Goal: Check status: Check status

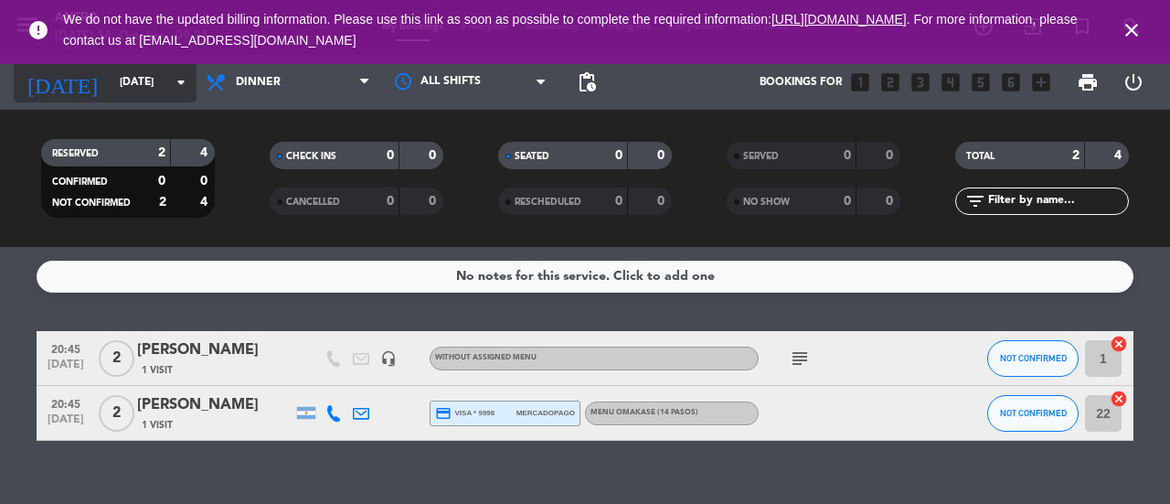
click at [146, 94] on input "[DATE]" at bounding box center [183, 82] width 145 height 31
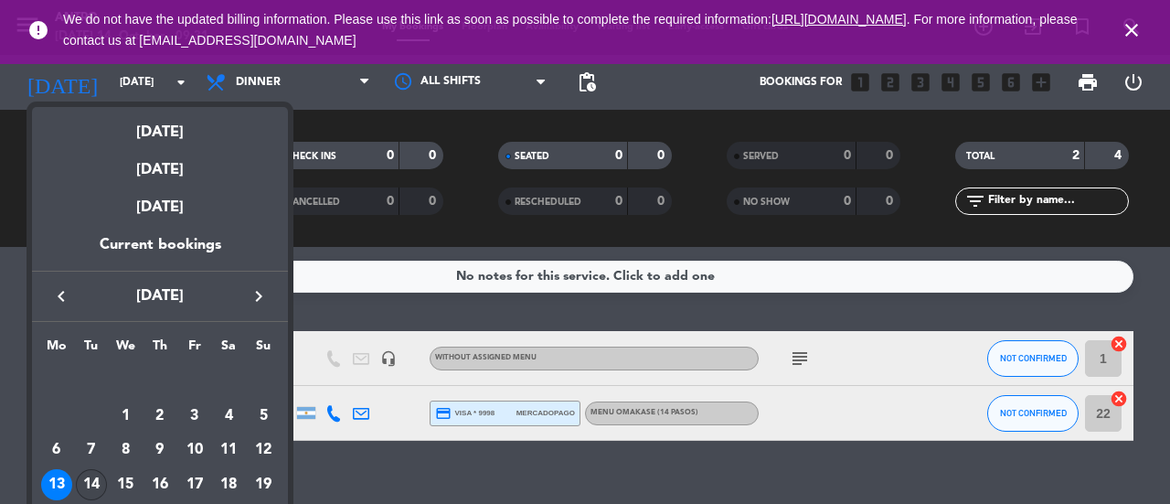
click at [91, 478] on div "14" at bounding box center [91, 484] width 31 height 31
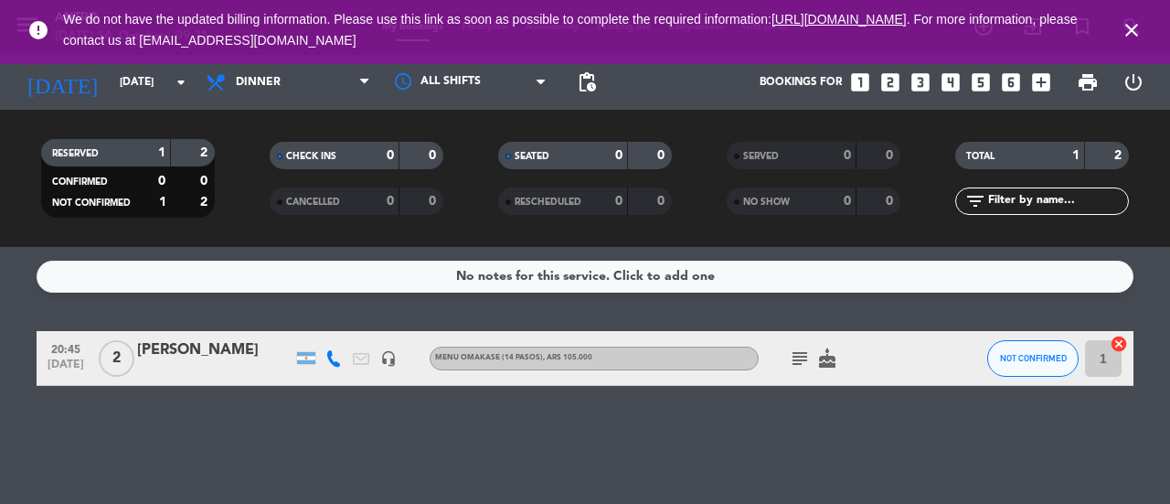
click at [797, 356] on icon "subject" at bounding box center [800, 358] width 22 height 22
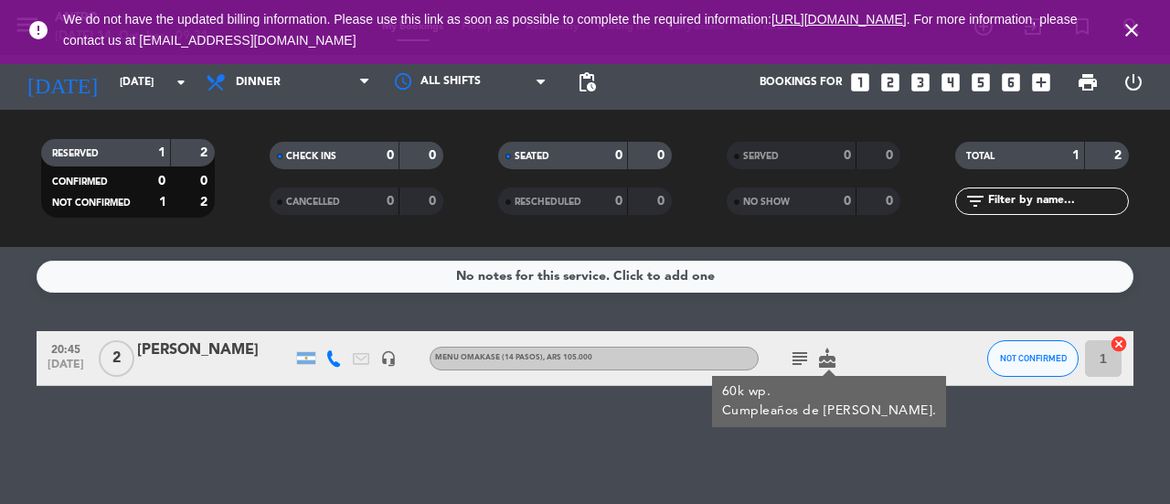
click at [820, 361] on icon "cake" at bounding box center [828, 358] width 22 height 22
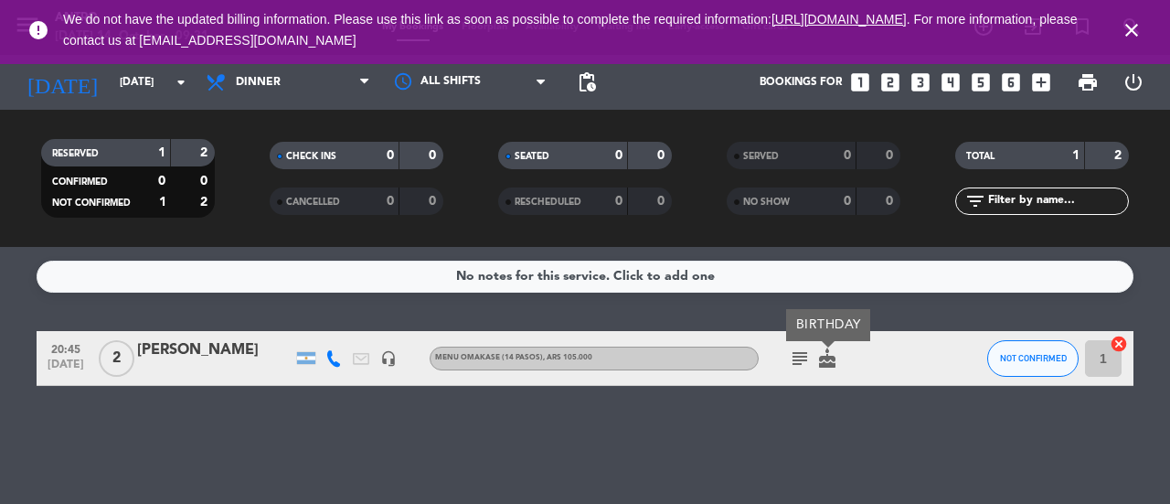
click at [829, 407] on div "No notes for this service. Click to add one 20:45 [DATE] 2 [PERSON_NAME] headse…" at bounding box center [585, 375] width 1170 height 257
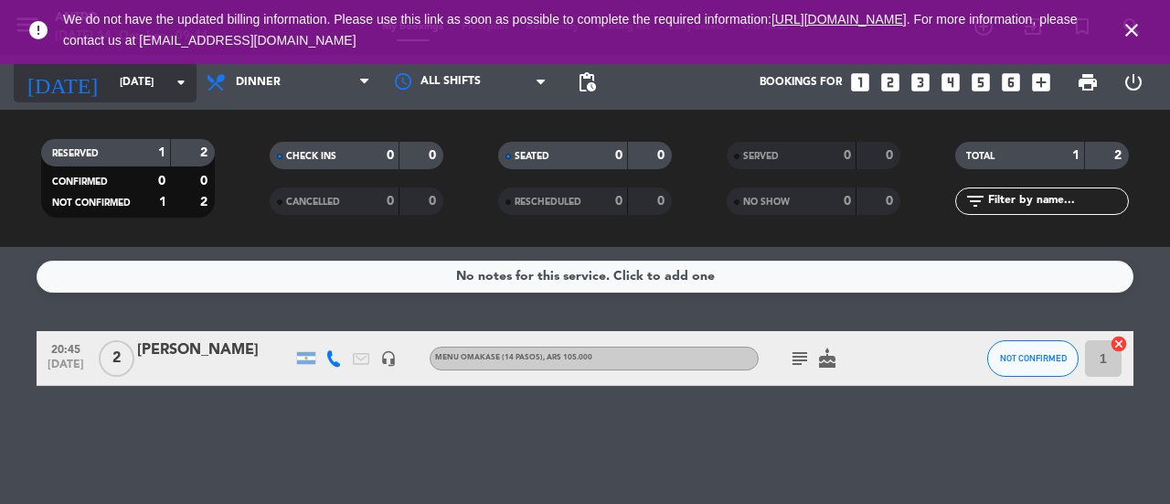
click at [170, 83] on icon "arrow_drop_down" at bounding box center [181, 82] width 22 height 22
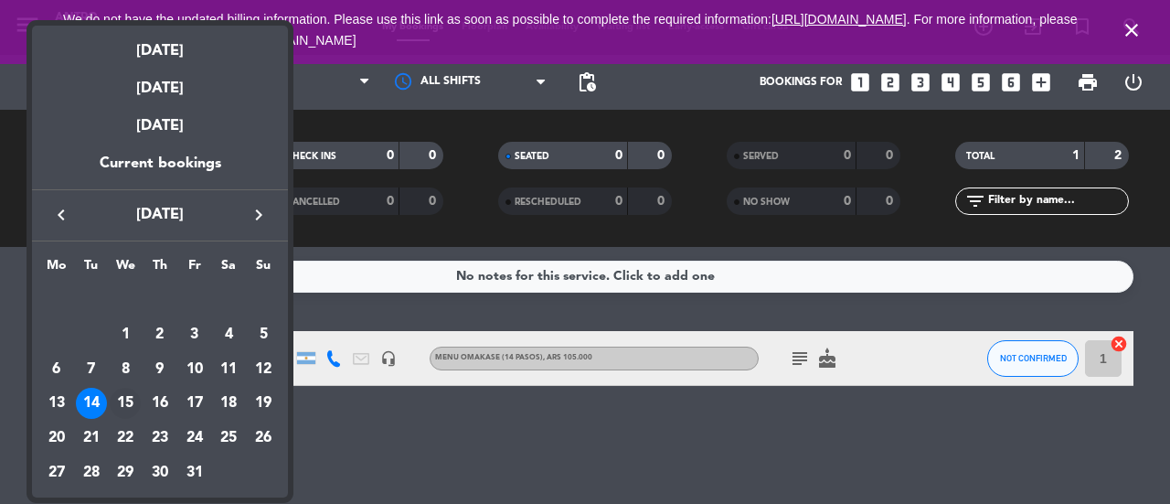
click at [126, 401] on div "15" at bounding box center [125, 403] width 31 height 31
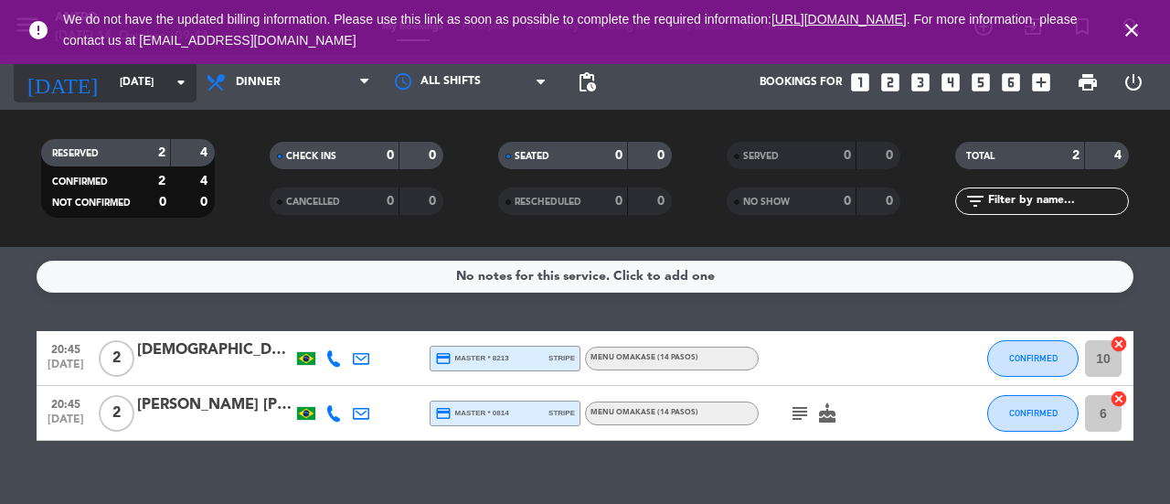
click at [123, 96] on input "[DATE]" at bounding box center [183, 82] width 145 height 31
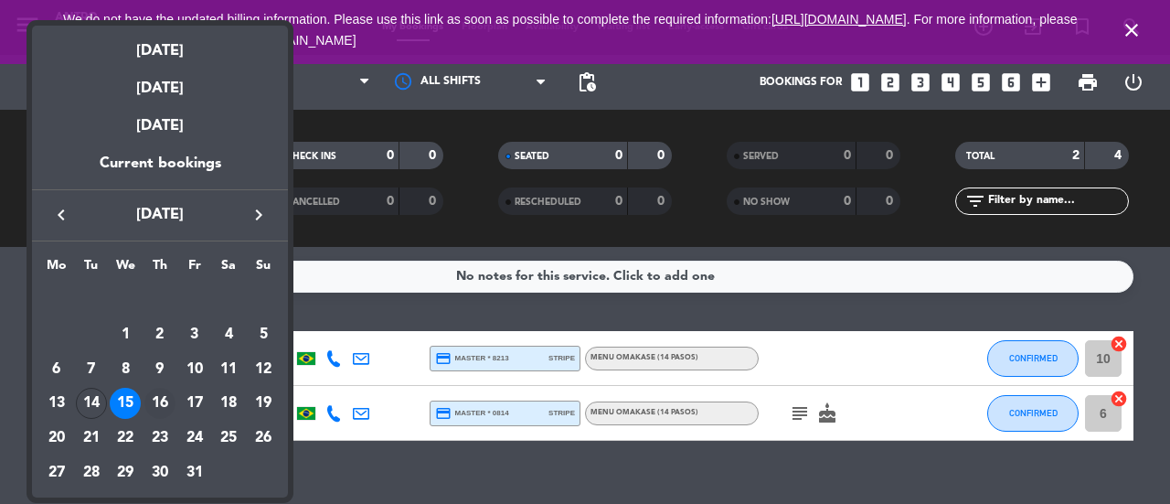
click at [168, 400] on div "16" at bounding box center [159, 403] width 31 height 31
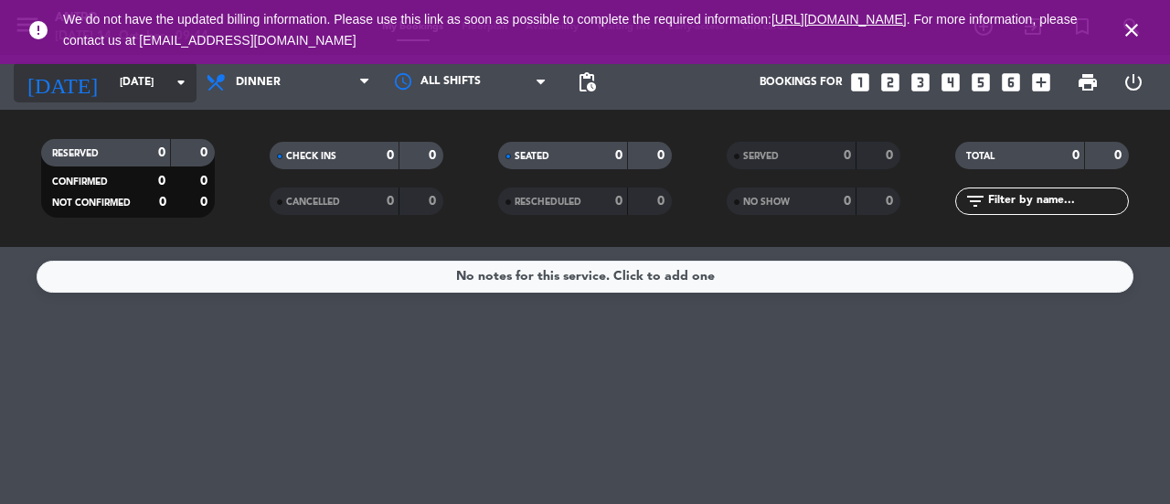
click at [146, 90] on input "[DATE]" at bounding box center [183, 82] width 145 height 31
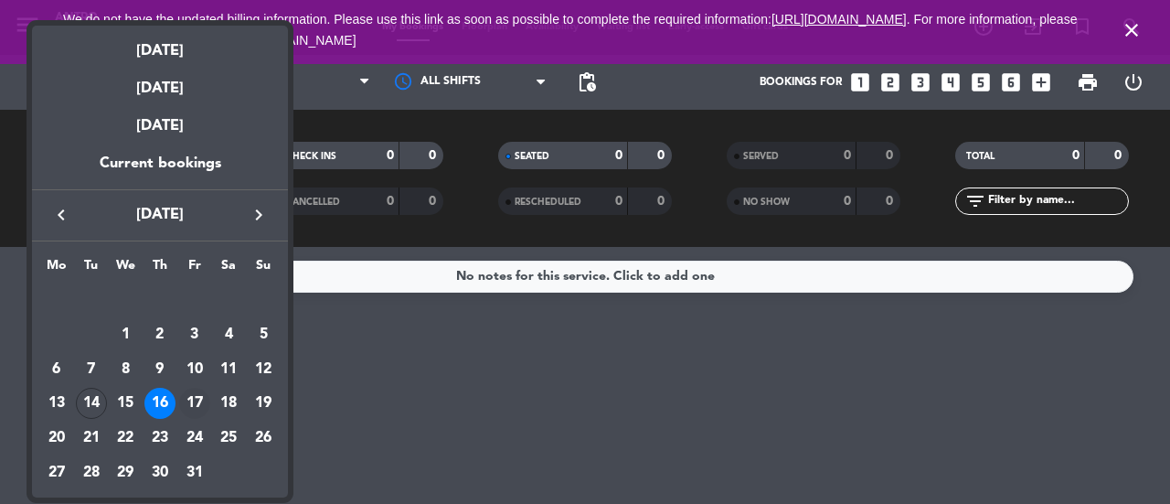
click at [190, 397] on div "17" at bounding box center [194, 403] width 31 height 31
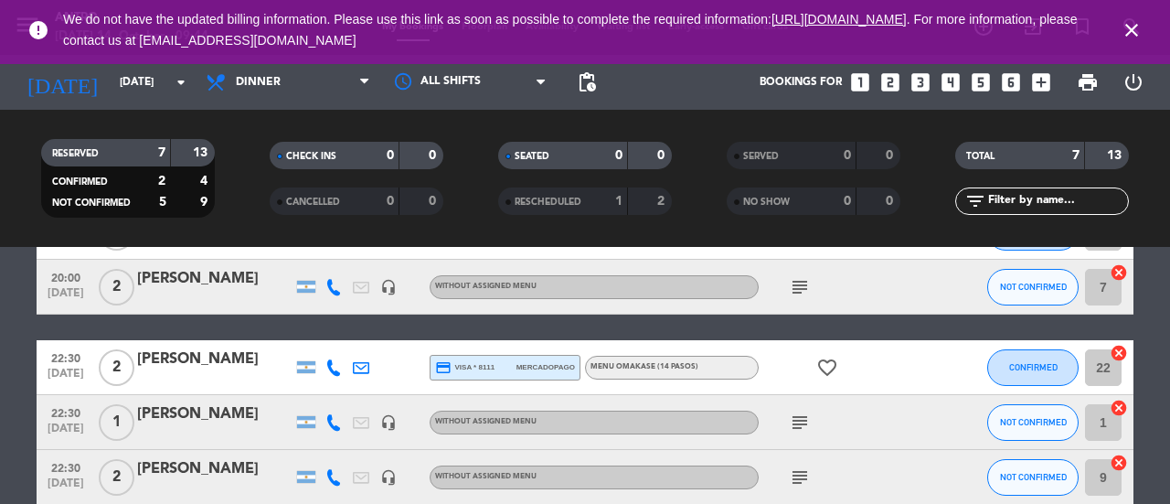
scroll to position [274, 0]
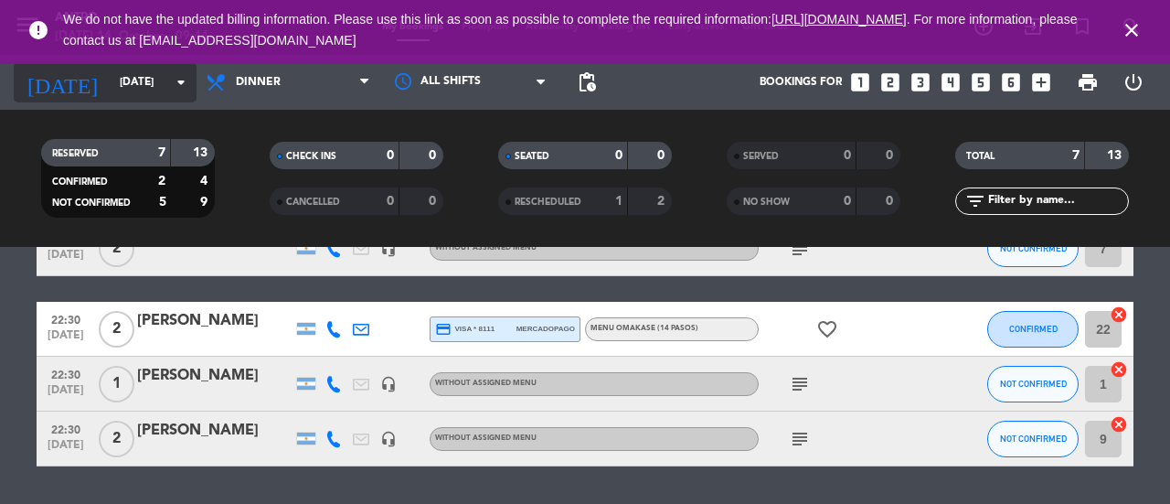
click at [183, 92] on icon "arrow_drop_down" at bounding box center [181, 82] width 22 height 22
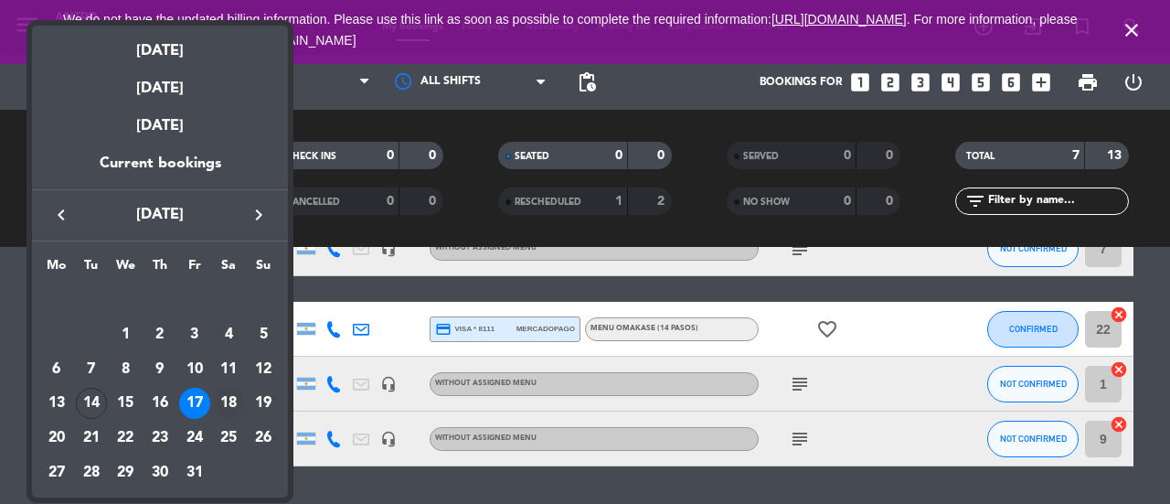
click at [230, 400] on div "18" at bounding box center [228, 403] width 31 height 31
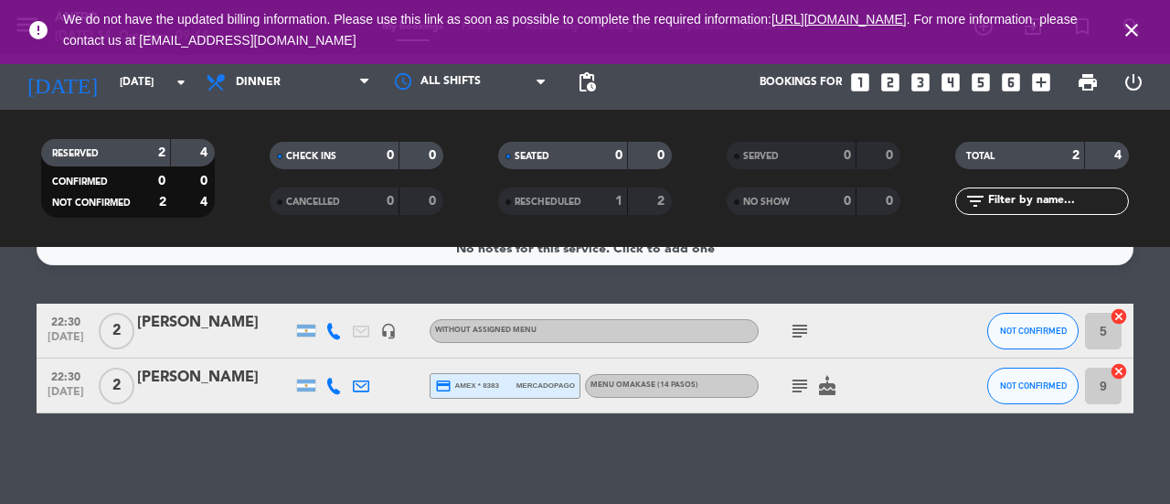
scroll to position [0, 0]
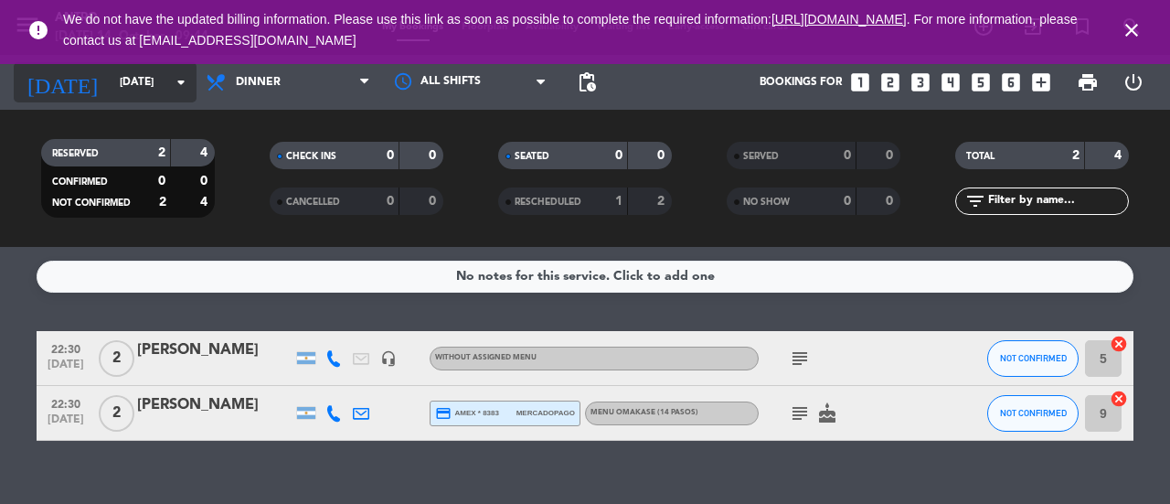
click at [171, 96] on input "[DATE]" at bounding box center [183, 82] width 145 height 31
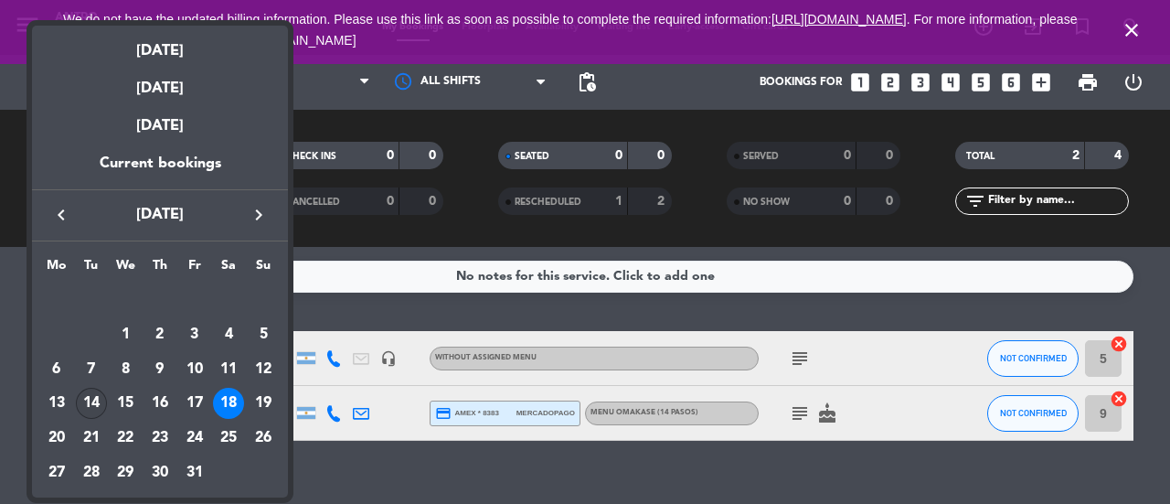
click at [97, 401] on div "14" at bounding box center [91, 403] width 31 height 31
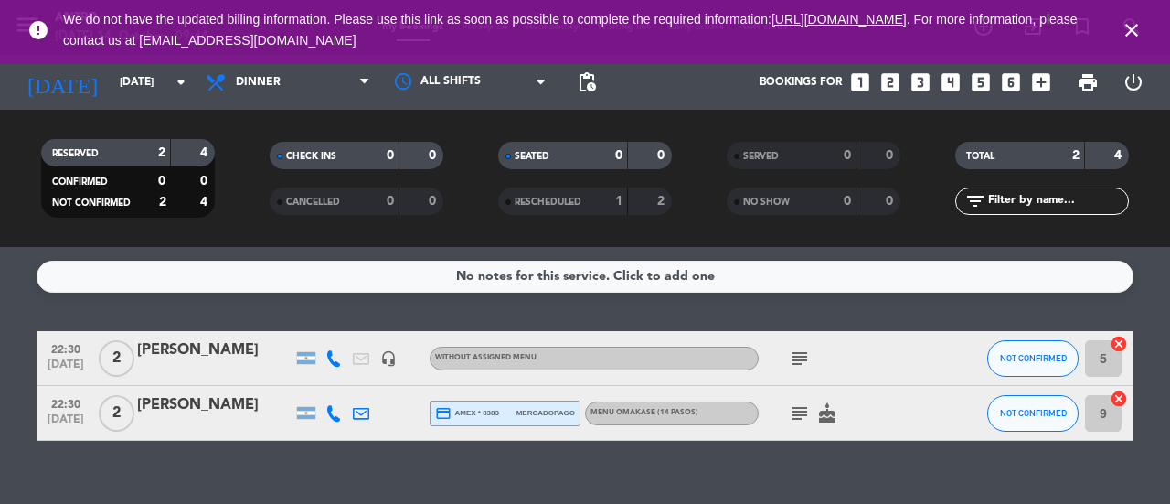
type input "[DATE]"
